Goal: Task Accomplishment & Management: Complete application form

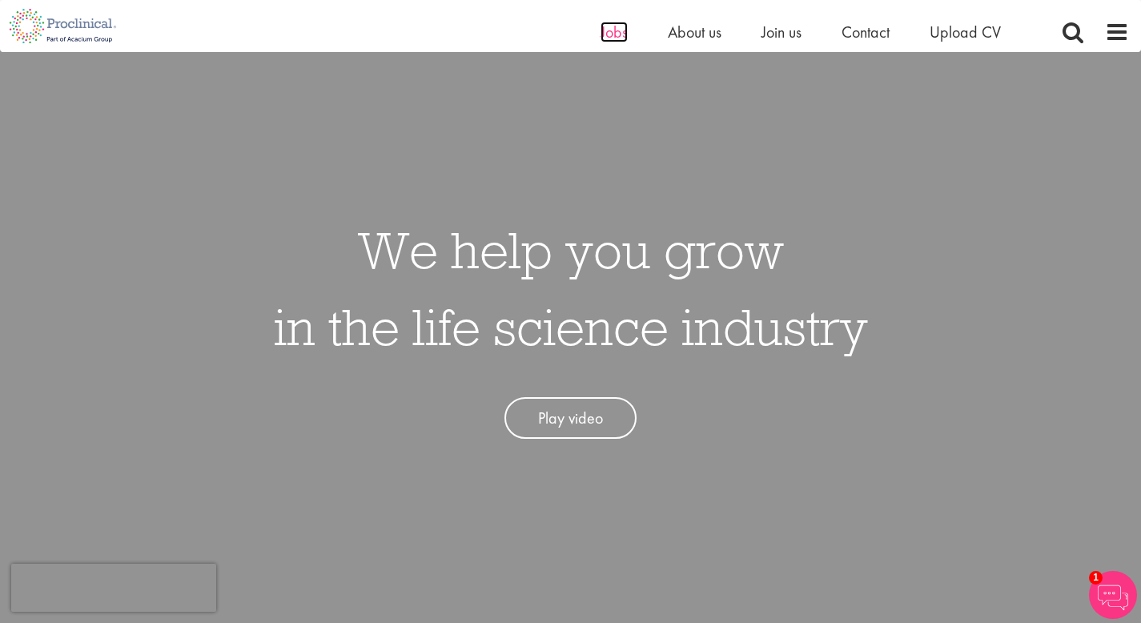
click at [607, 37] on span "Jobs" at bounding box center [614, 32] width 27 height 21
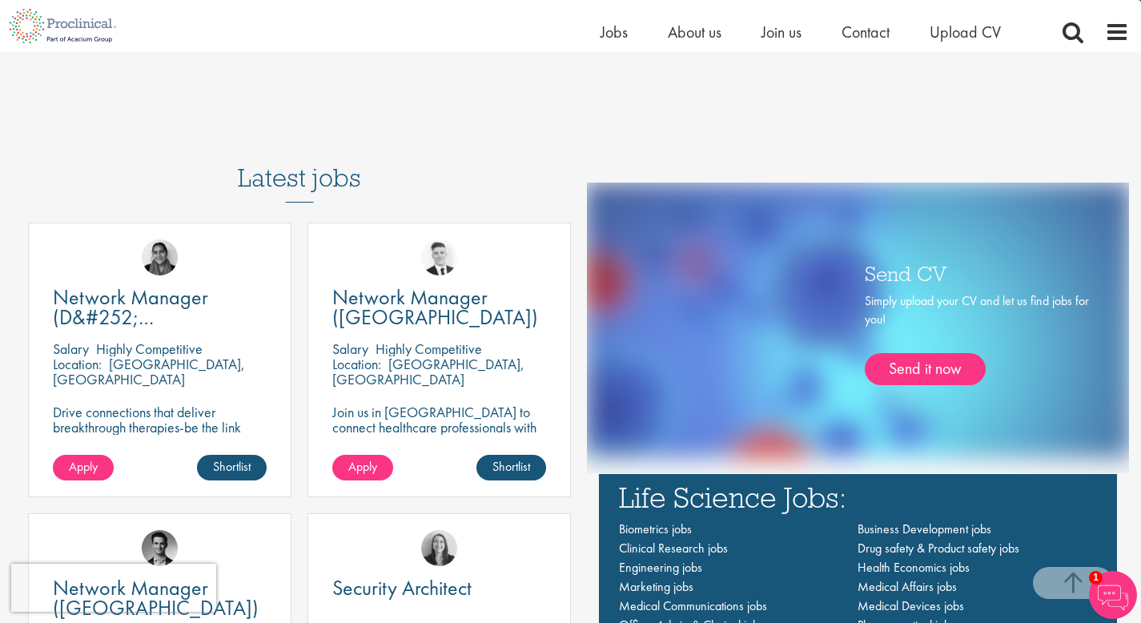
scroll to position [937, 0]
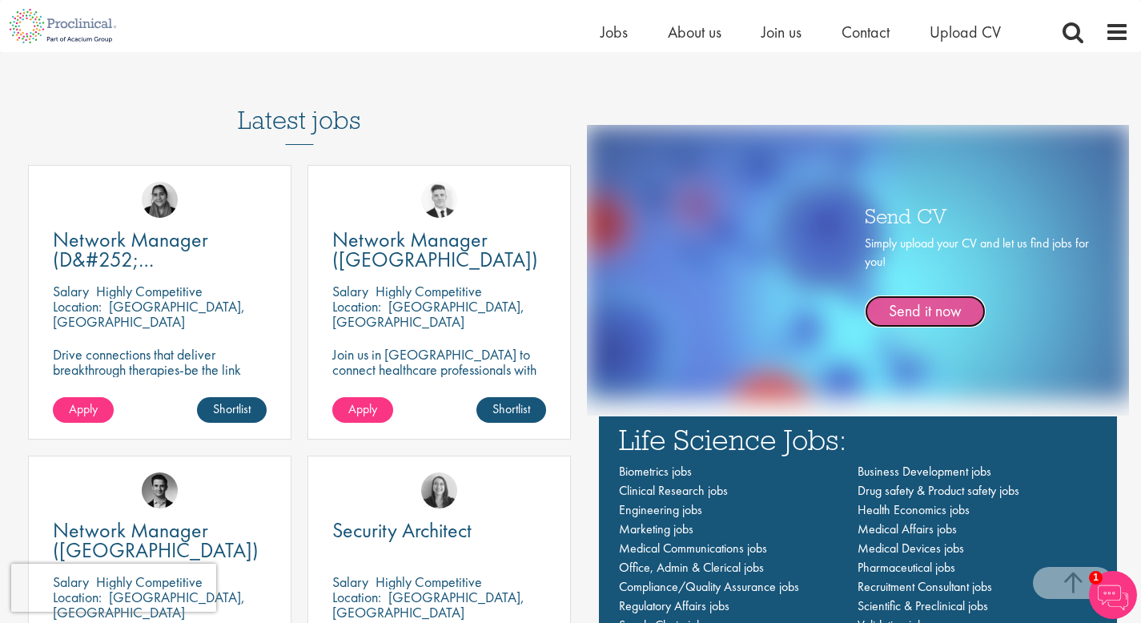
click at [930, 318] on link "Send it now" at bounding box center [925, 312] width 121 height 32
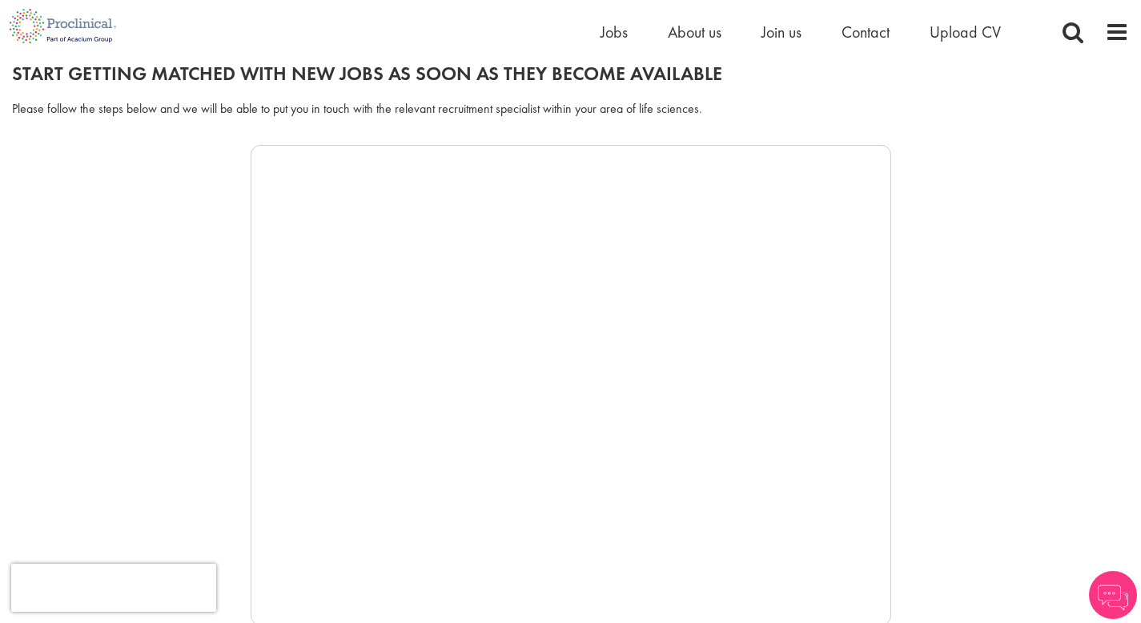
scroll to position [205, 0]
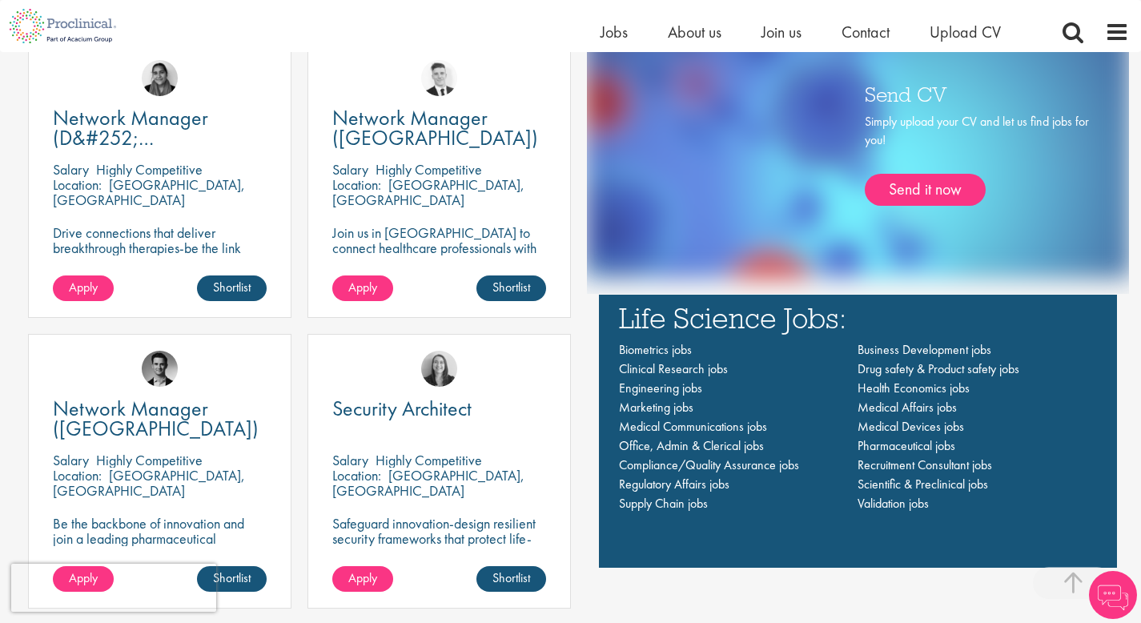
scroll to position [1194, 0]
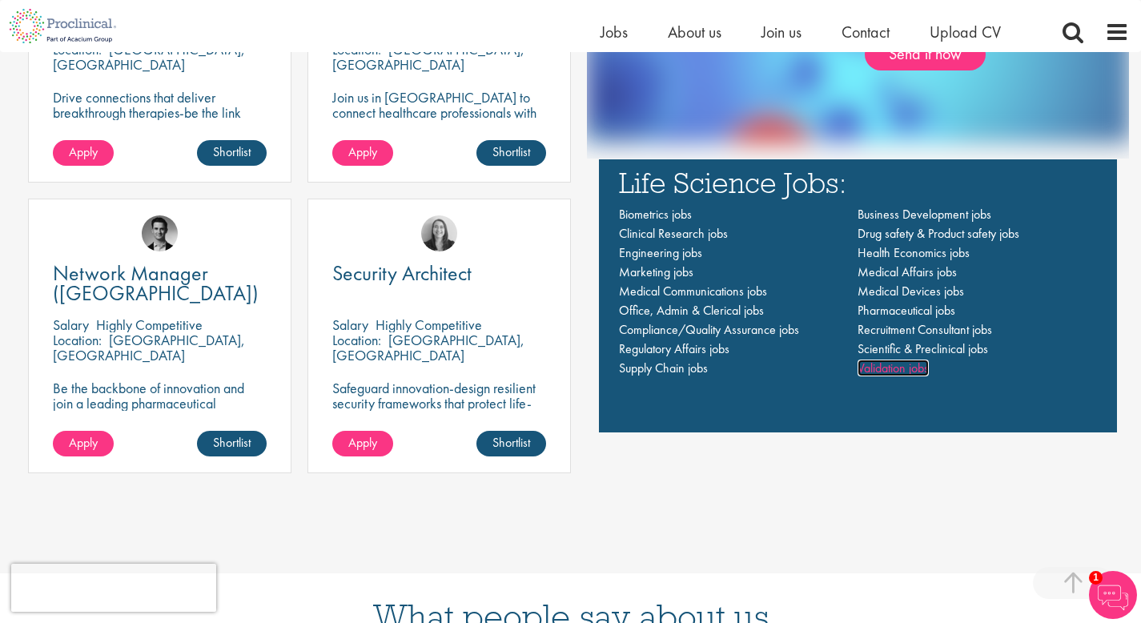
click at [901, 371] on span "Validation jobs" at bounding box center [893, 368] width 71 height 17
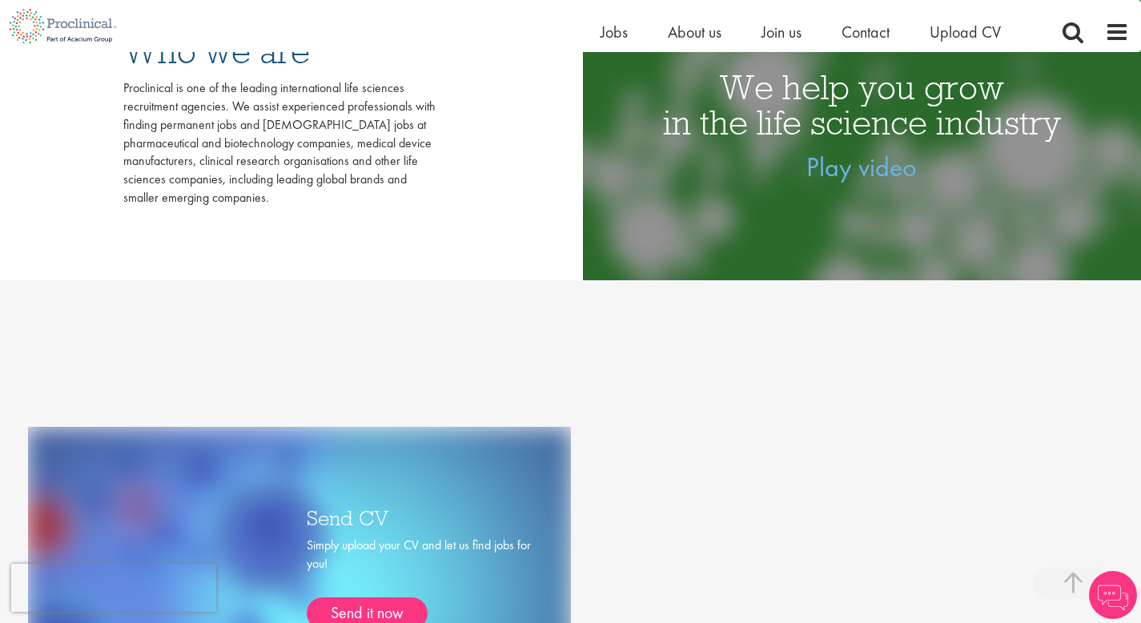
scroll to position [1065, 0]
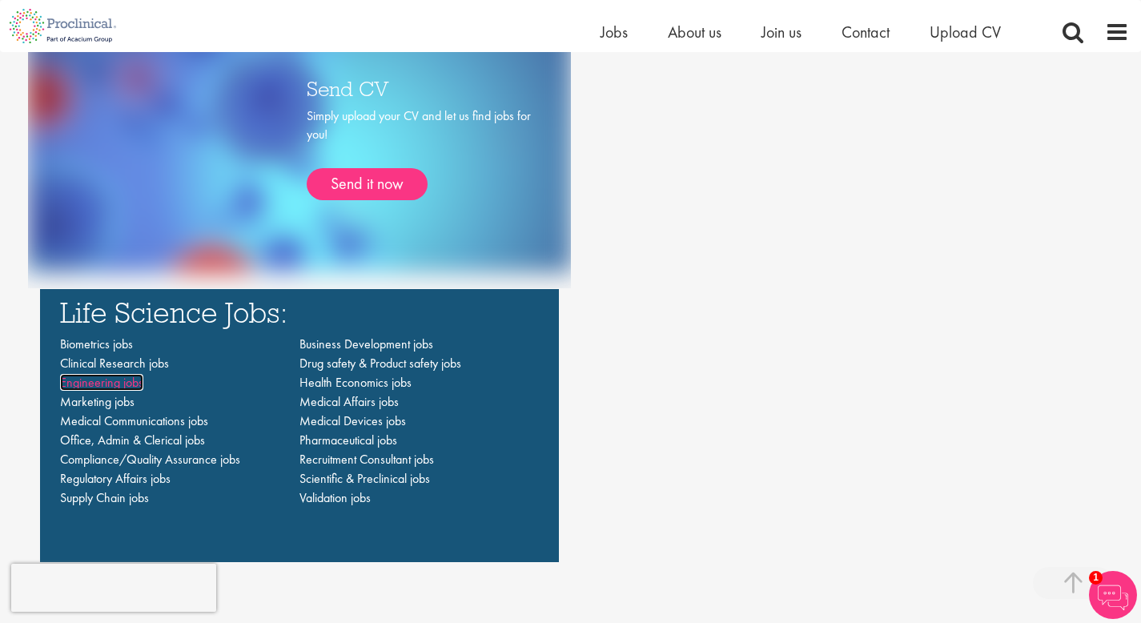
click at [101, 385] on span "Engineering jobs" at bounding box center [101, 382] width 83 height 17
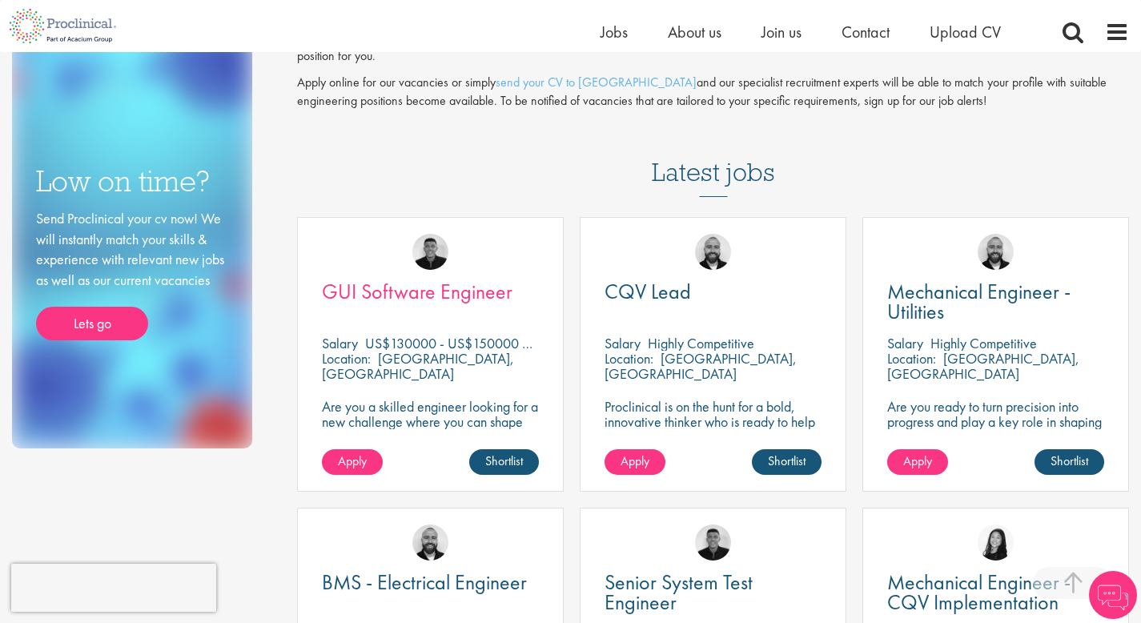
scroll to position [248, 0]
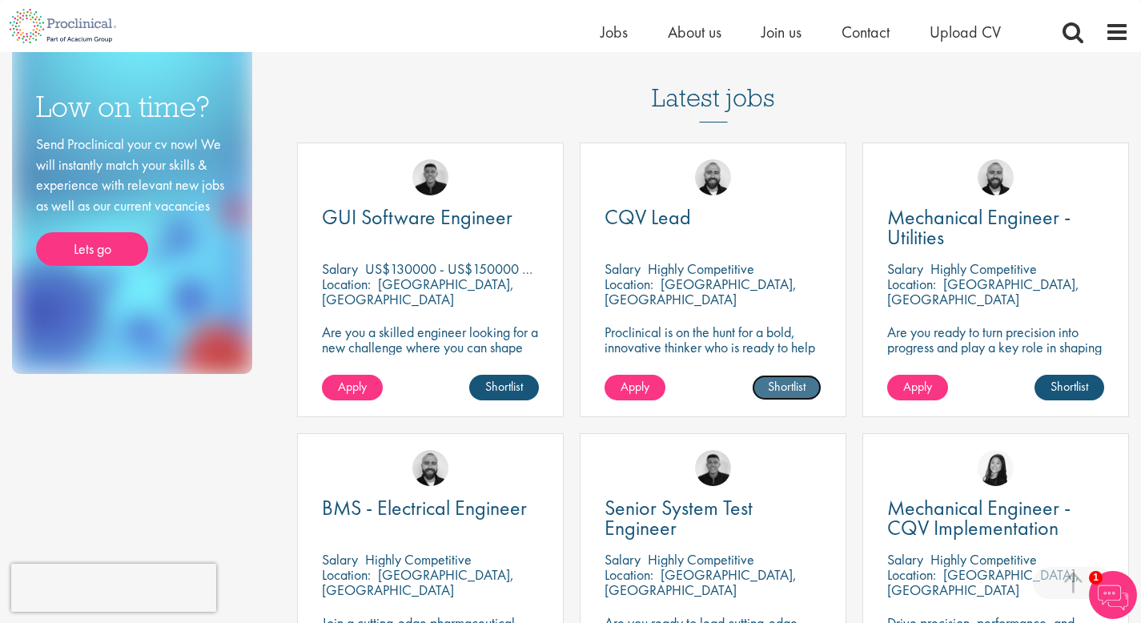
click at [771, 392] on link "Shortlist" at bounding box center [787, 388] width 70 height 26
click at [771, 392] on link "Shortlisted" at bounding box center [780, 388] width 83 height 26
click at [646, 378] on span "Apply" at bounding box center [635, 386] width 29 height 17
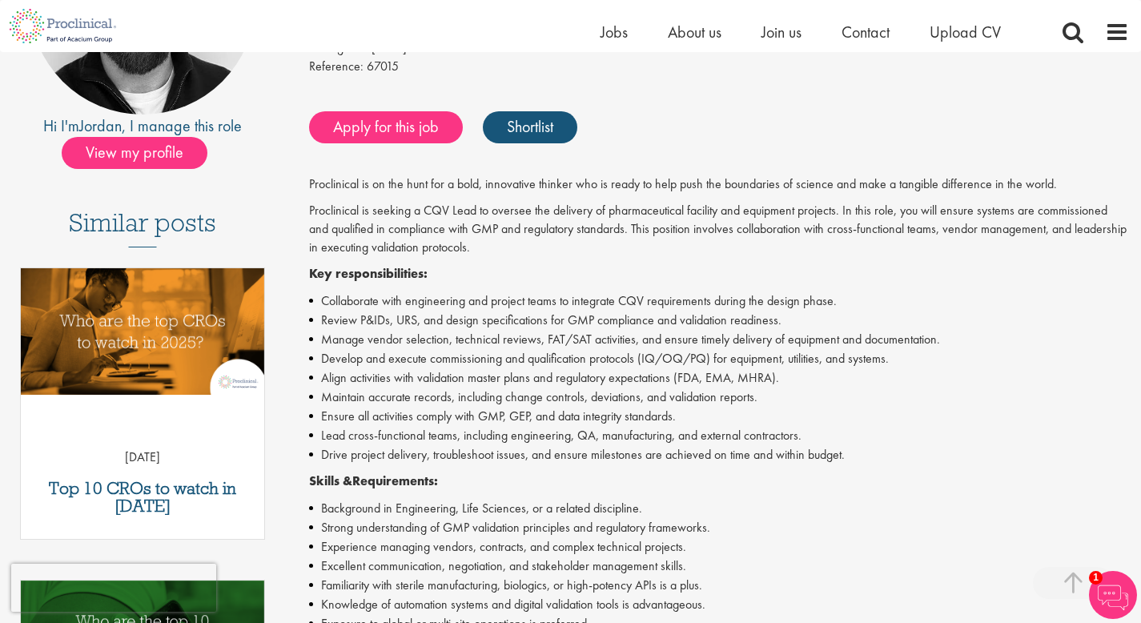
scroll to position [389, 0]
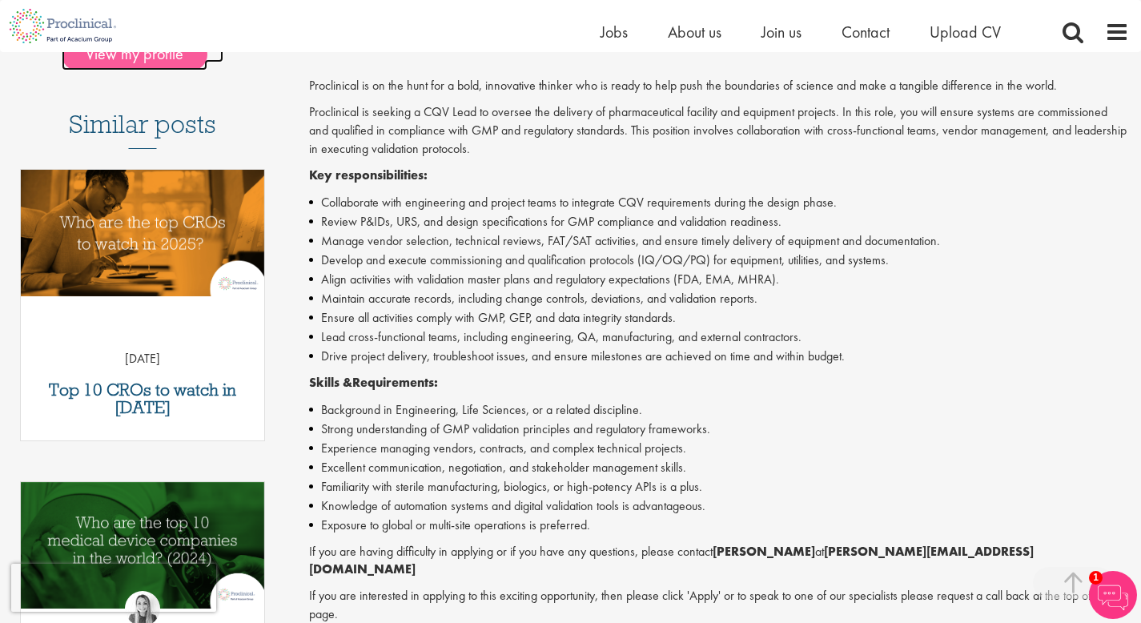
click at [128, 58] on span "View my profile" at bounding box center [135, 54] width 146 height 32
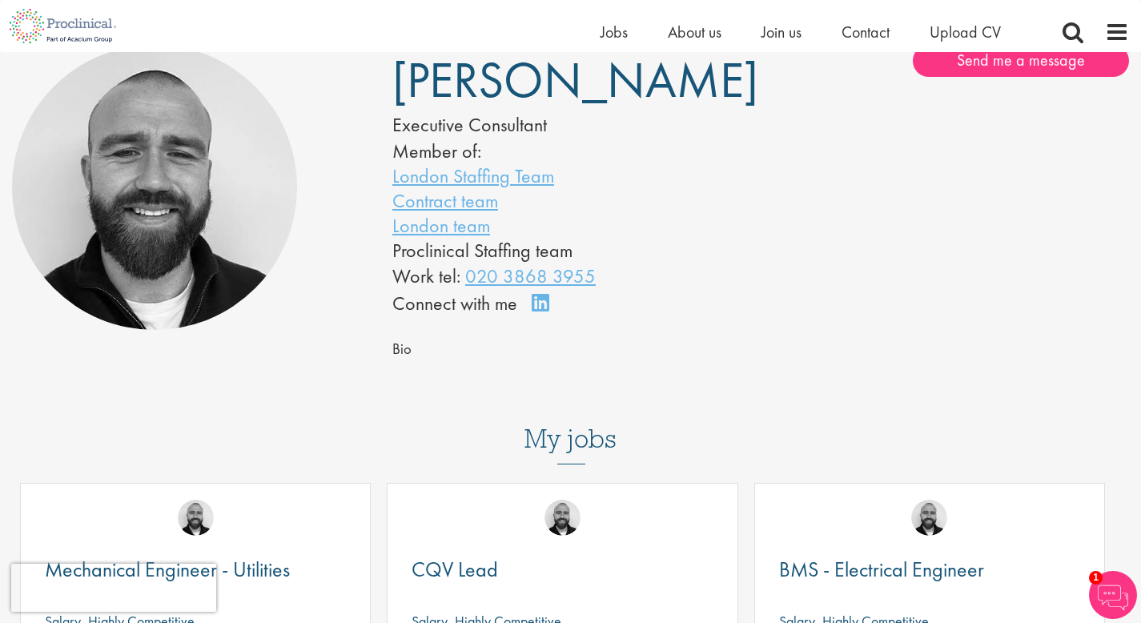
scroll to position [148, 0]
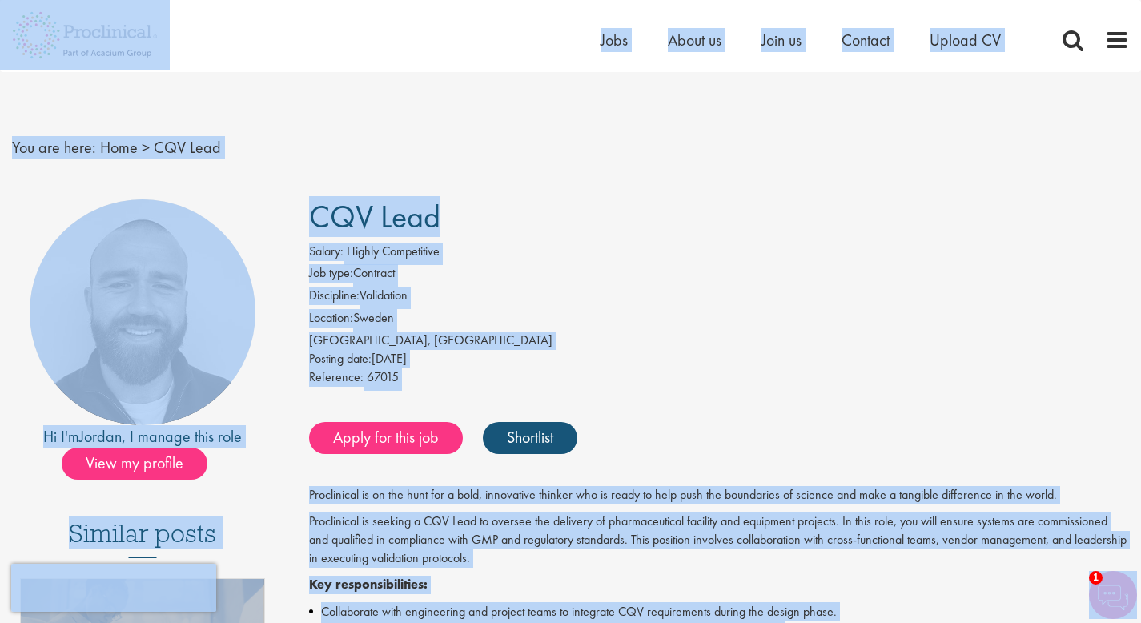
click at [626, 376] on div "Reference: 67015" at bounding box center [719, 379] width 820 height 22
